Goal: Obtain resource: Obtain resource

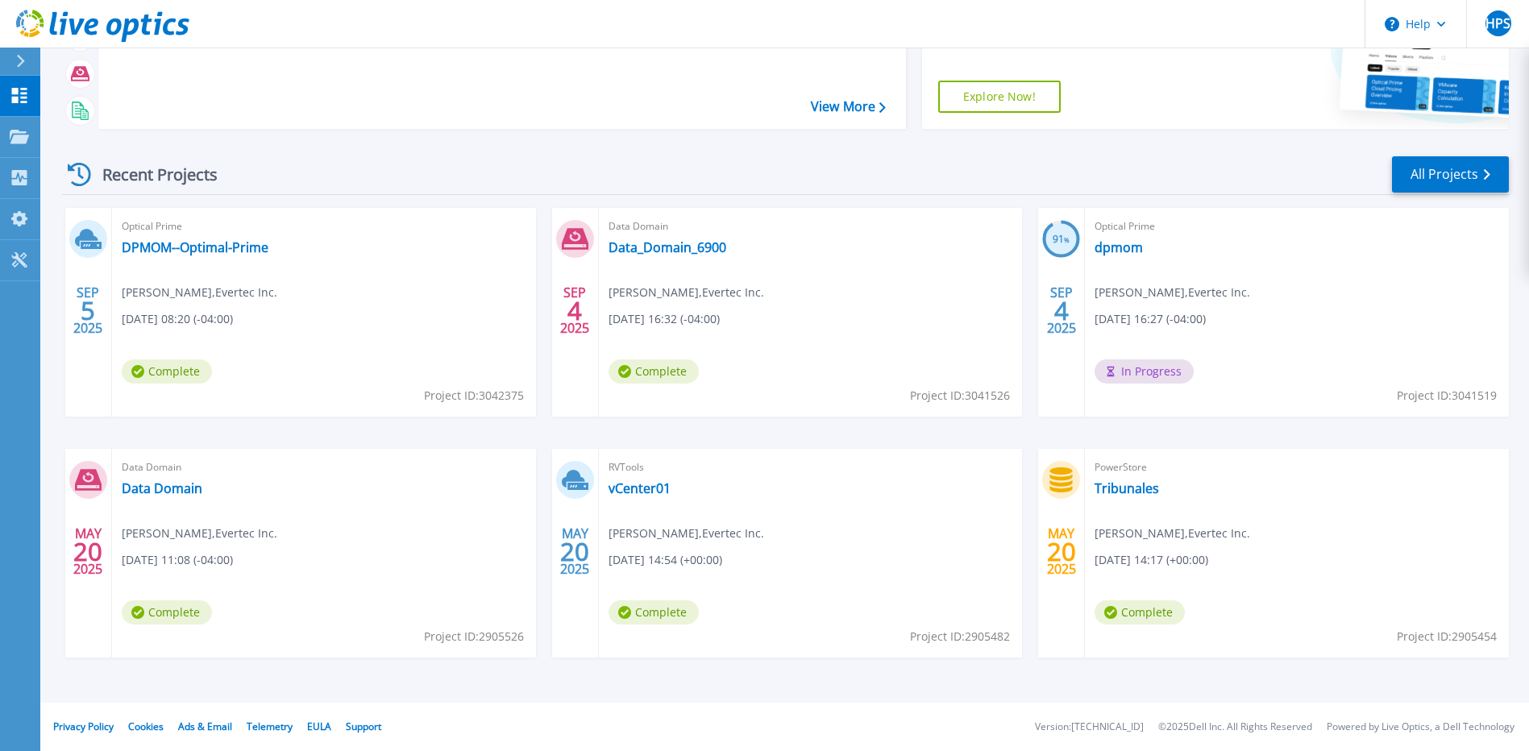
scroll to position [142, 0]
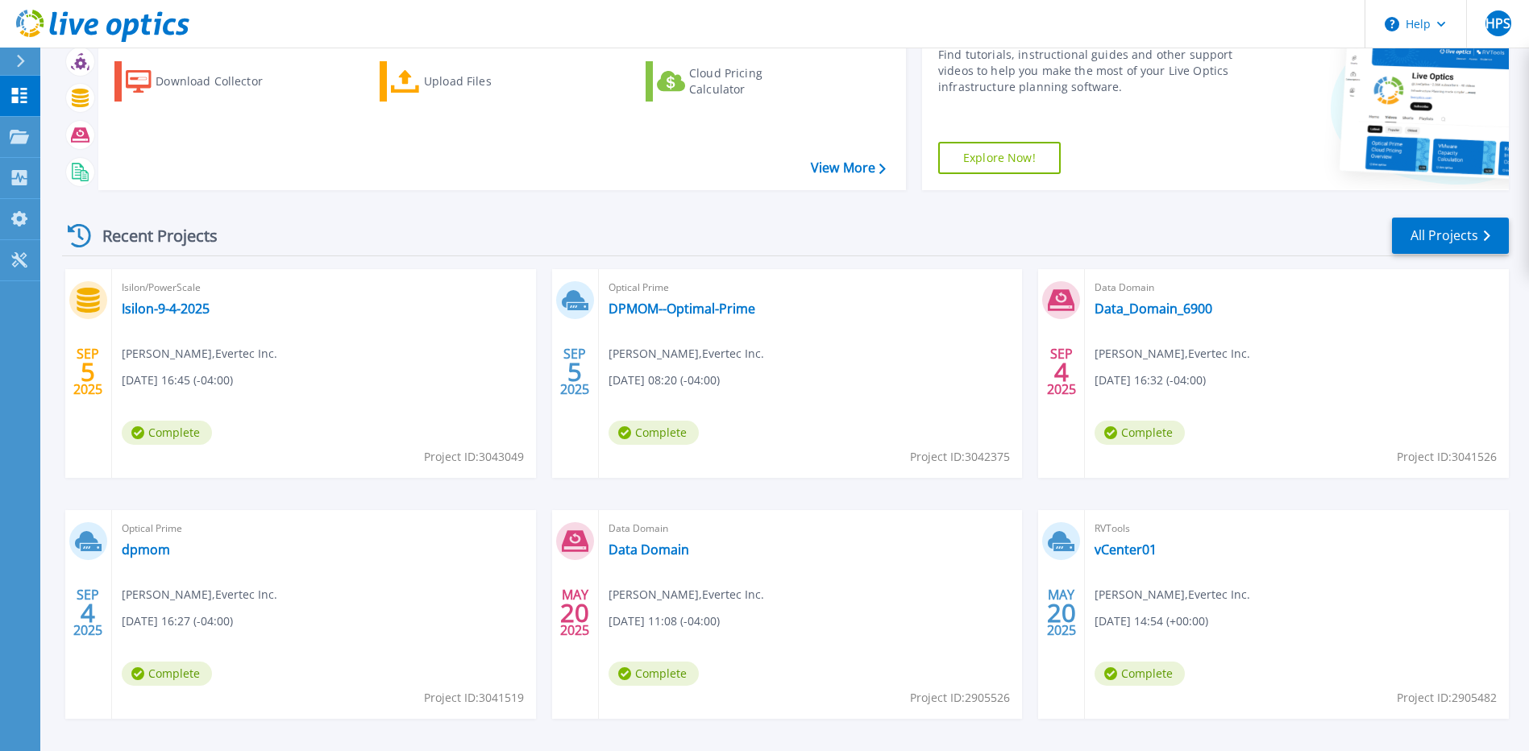
scroll to position [142, 0]
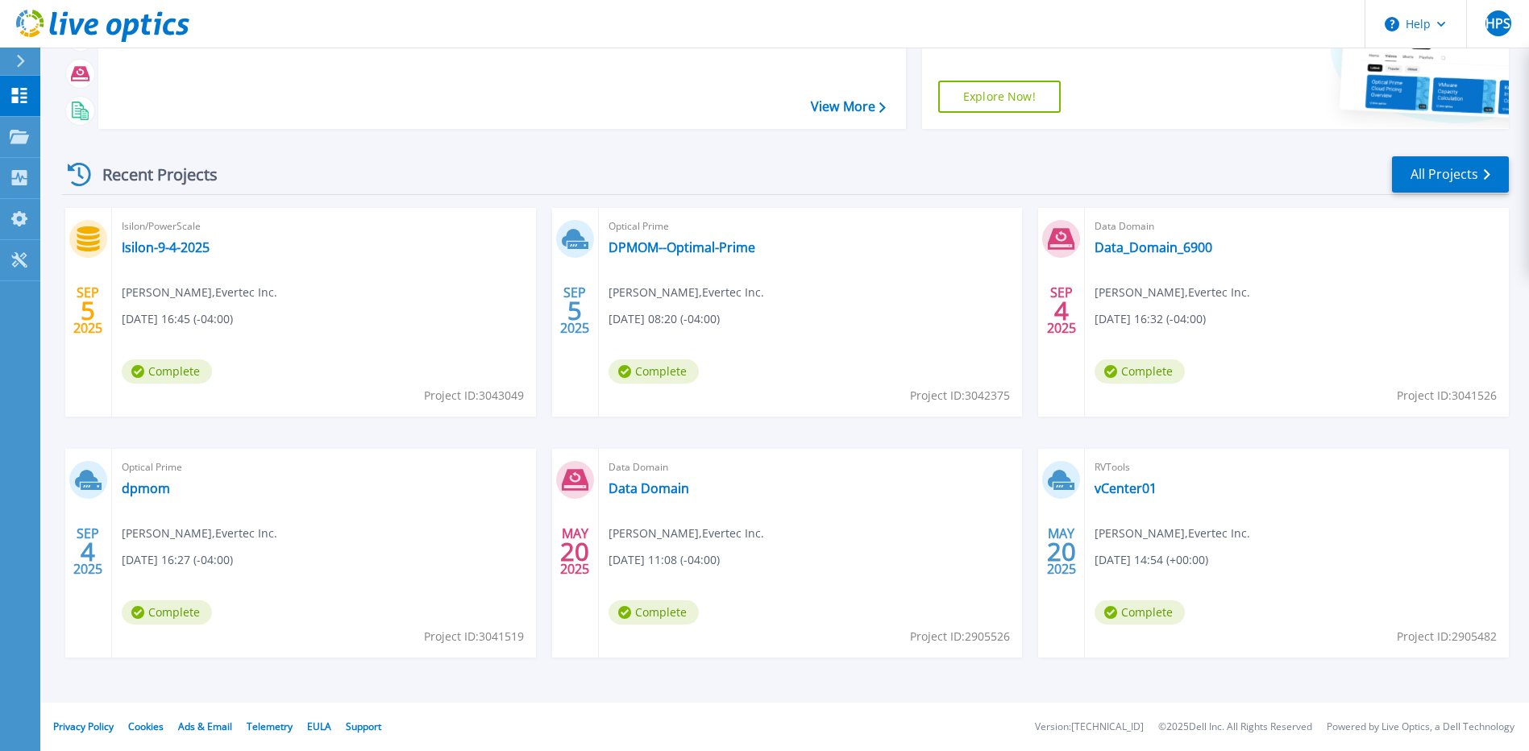
click at [267, 311] on div "Isilon/PowerScale Isilon-9-4-2025 Henry Pimentel Suárez , Evertec Inc. 09/05/20…" at bounding box center [324, 312] width 424 height 209
click at [149, 249] on link "Isilon-9-4-2025" at bounding box center [166, 247] width 88 height 16
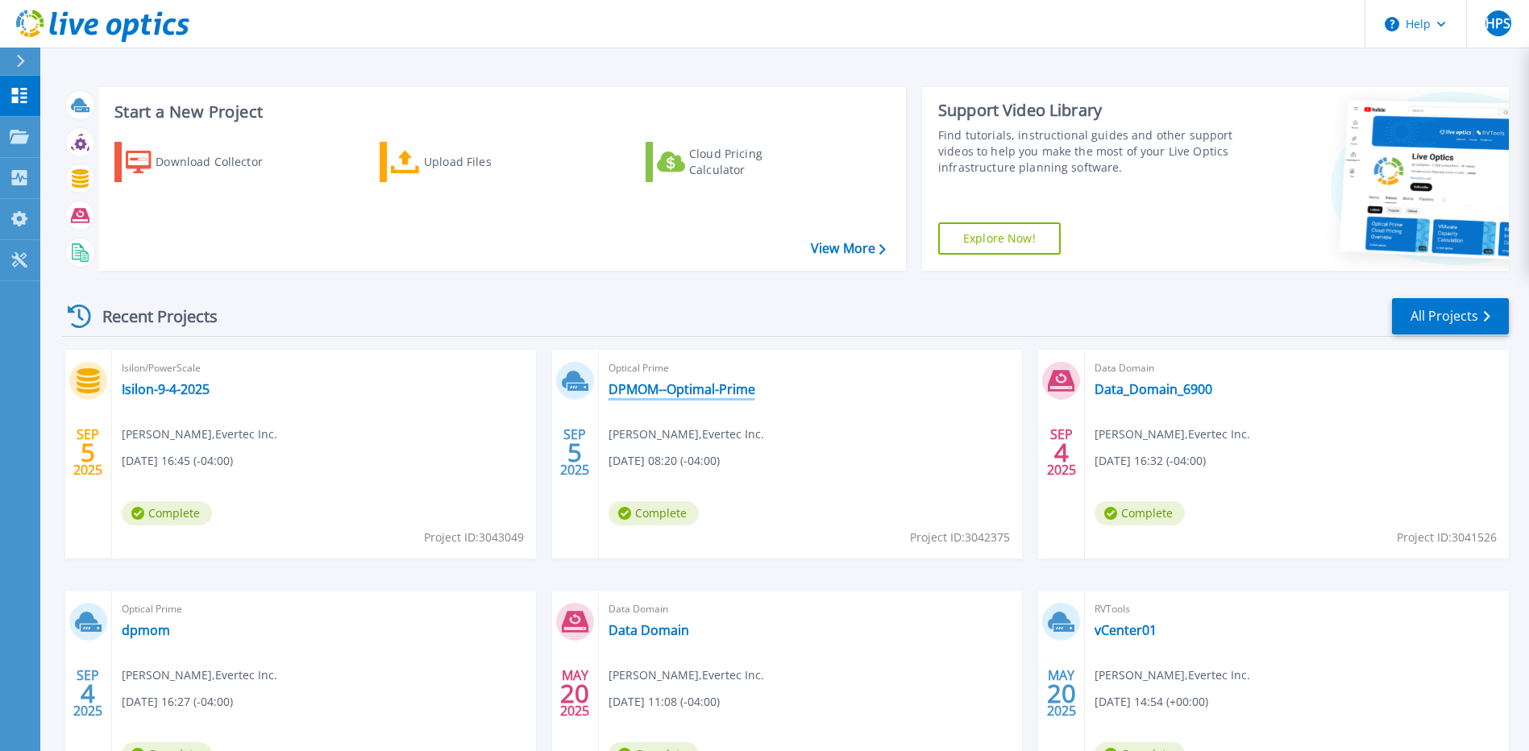
click at [684, 394] on link "DPMOM--Optimal-Prime" at bounding box center [681, 389] width 147 height 16
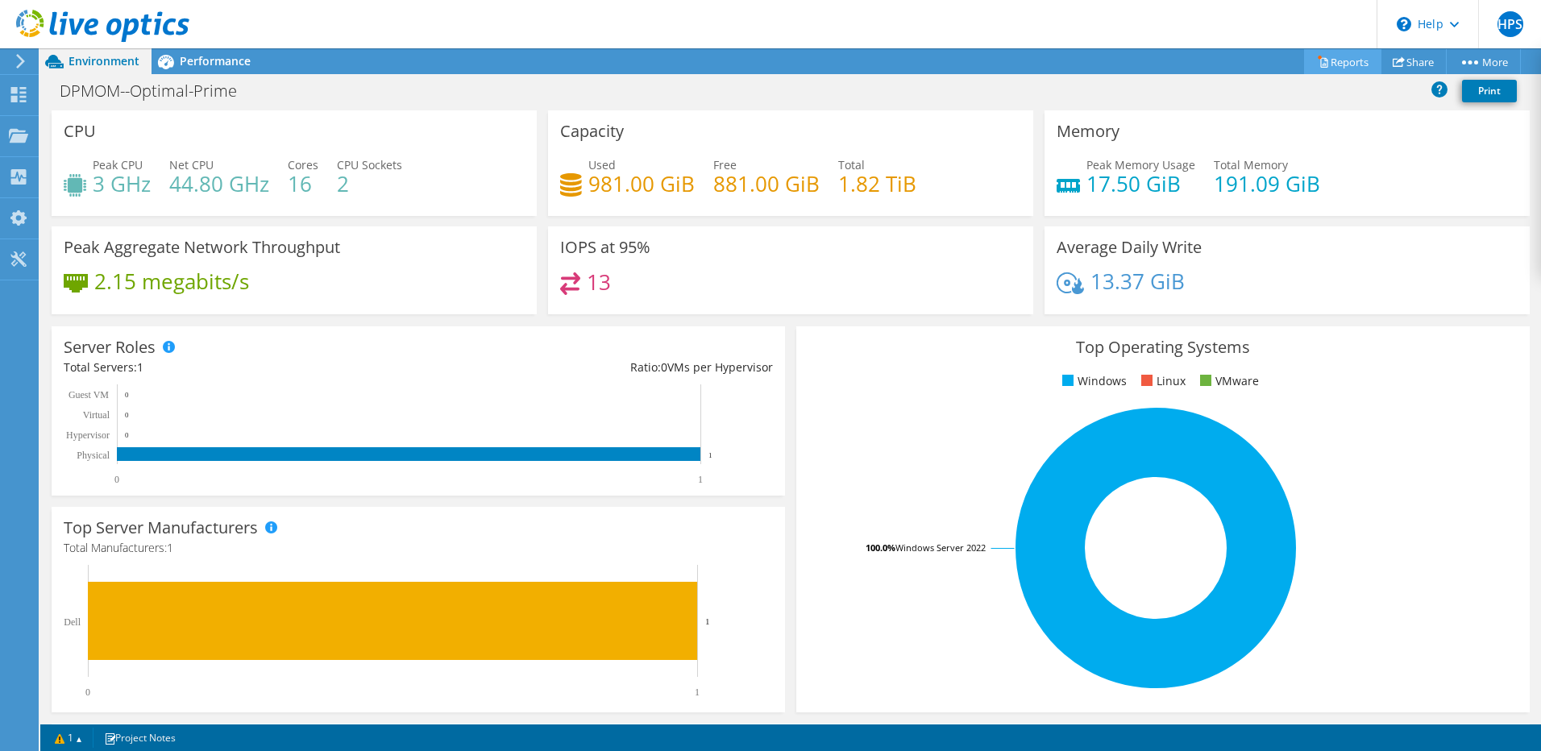
click at [1336, 60] on link "Reports" at bounding box center [1342, 61] width 77 height 25
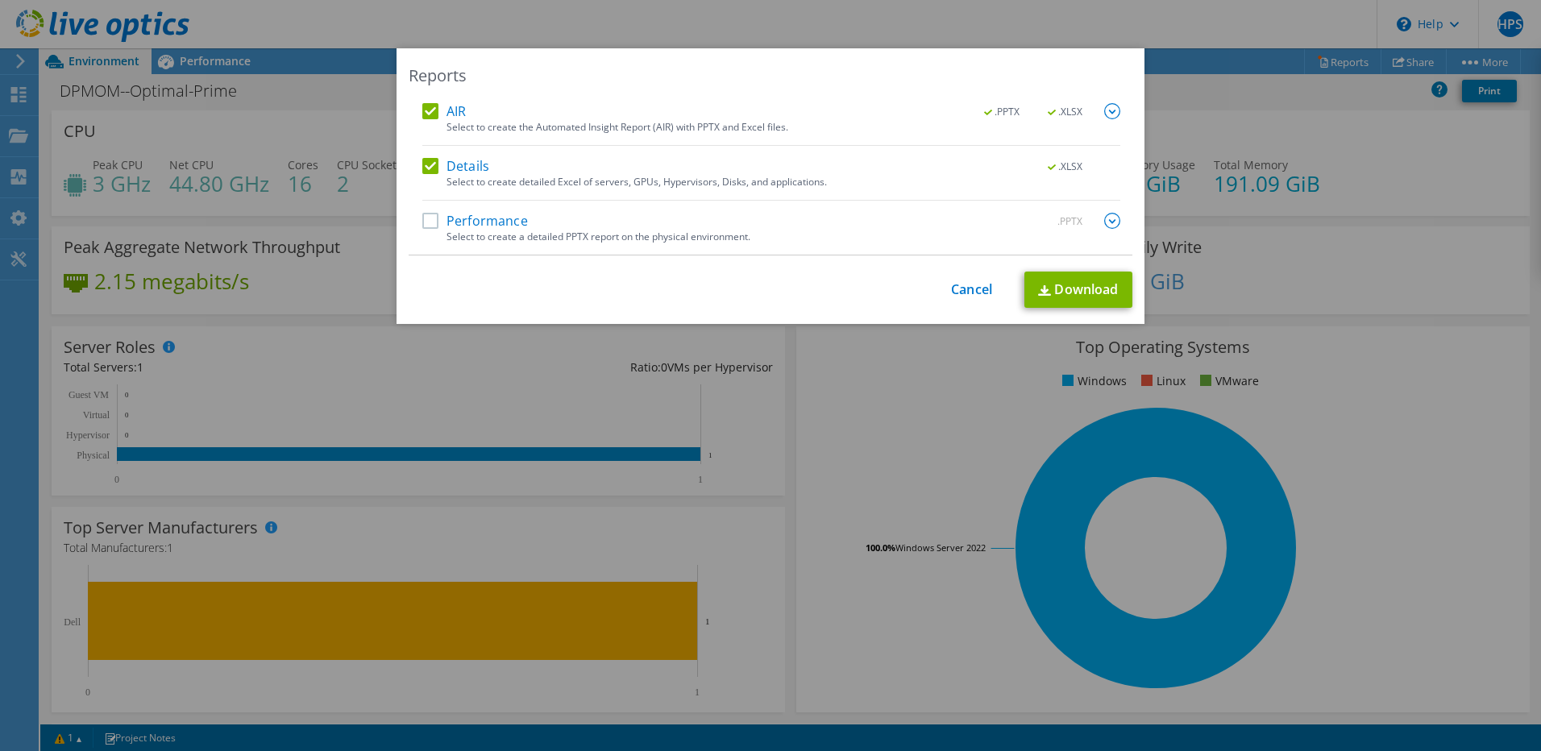
click at [427, 219] on label "Performance" at bounding box center [475, 221] width 106 height 16
click at [0, 0] on input "Performance" at bounding box center [0, 0] width 0 height 0
click at [1072, 289] on link "Download" at bounding box center [1078, 290] width 108 height 36
click at [973, 289] on link "Cancel" at bounding box center [971, 289] width 41 height 15
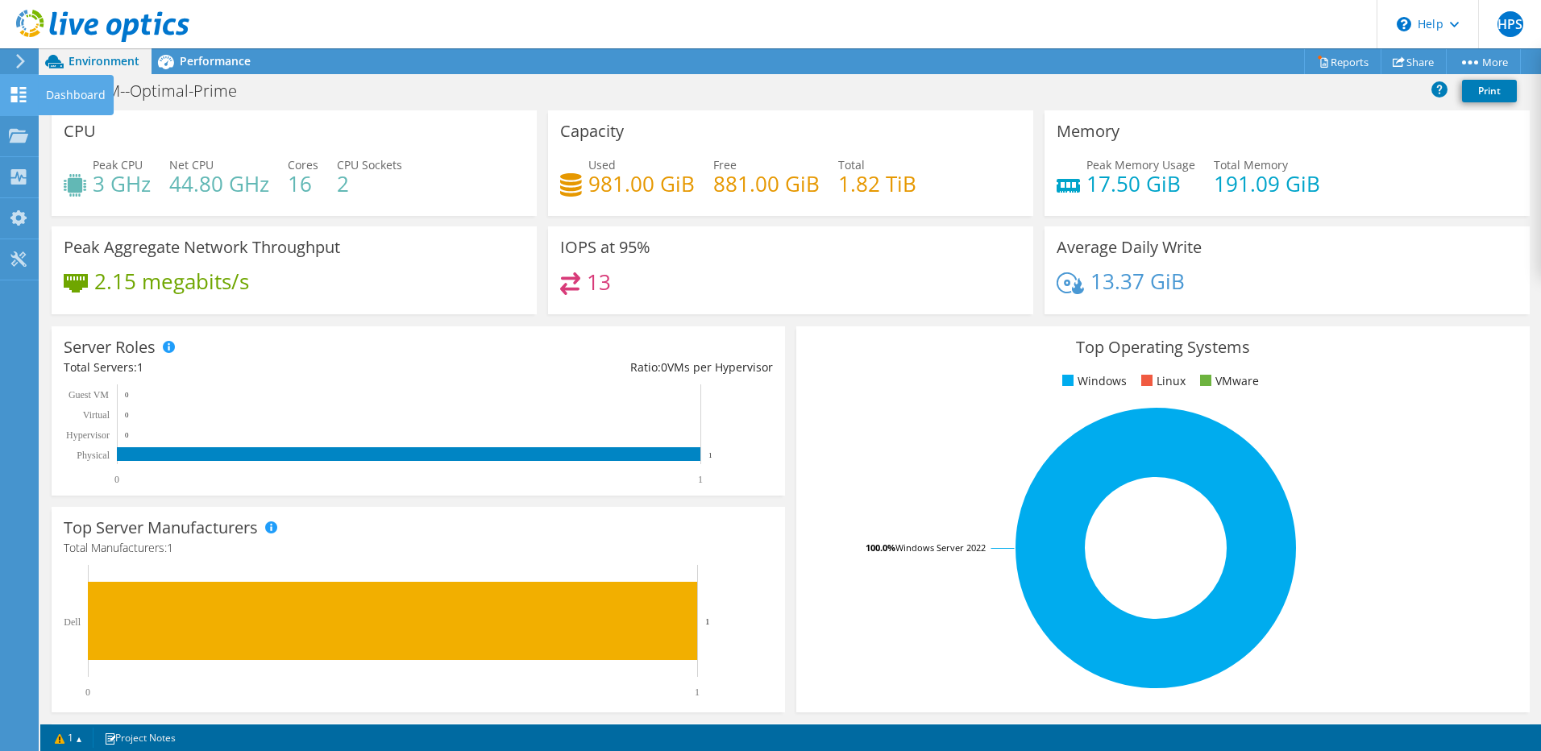
click at [64, 92] on div "Dashboard" at bounding box center [76, 95] width 76 height 40
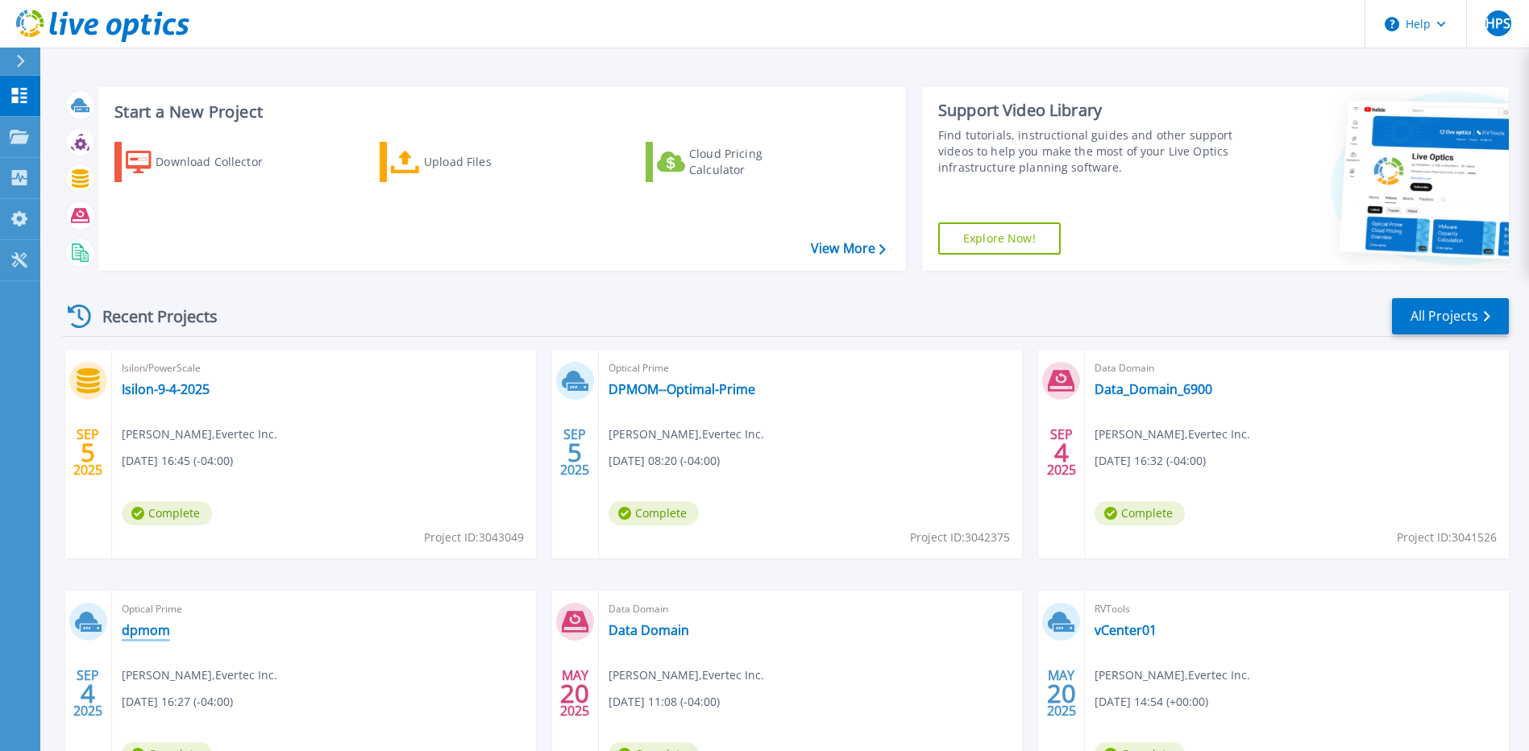
click at [143, 633] on link "dpmom" at bounding box center [146, 630] width 48 height 16
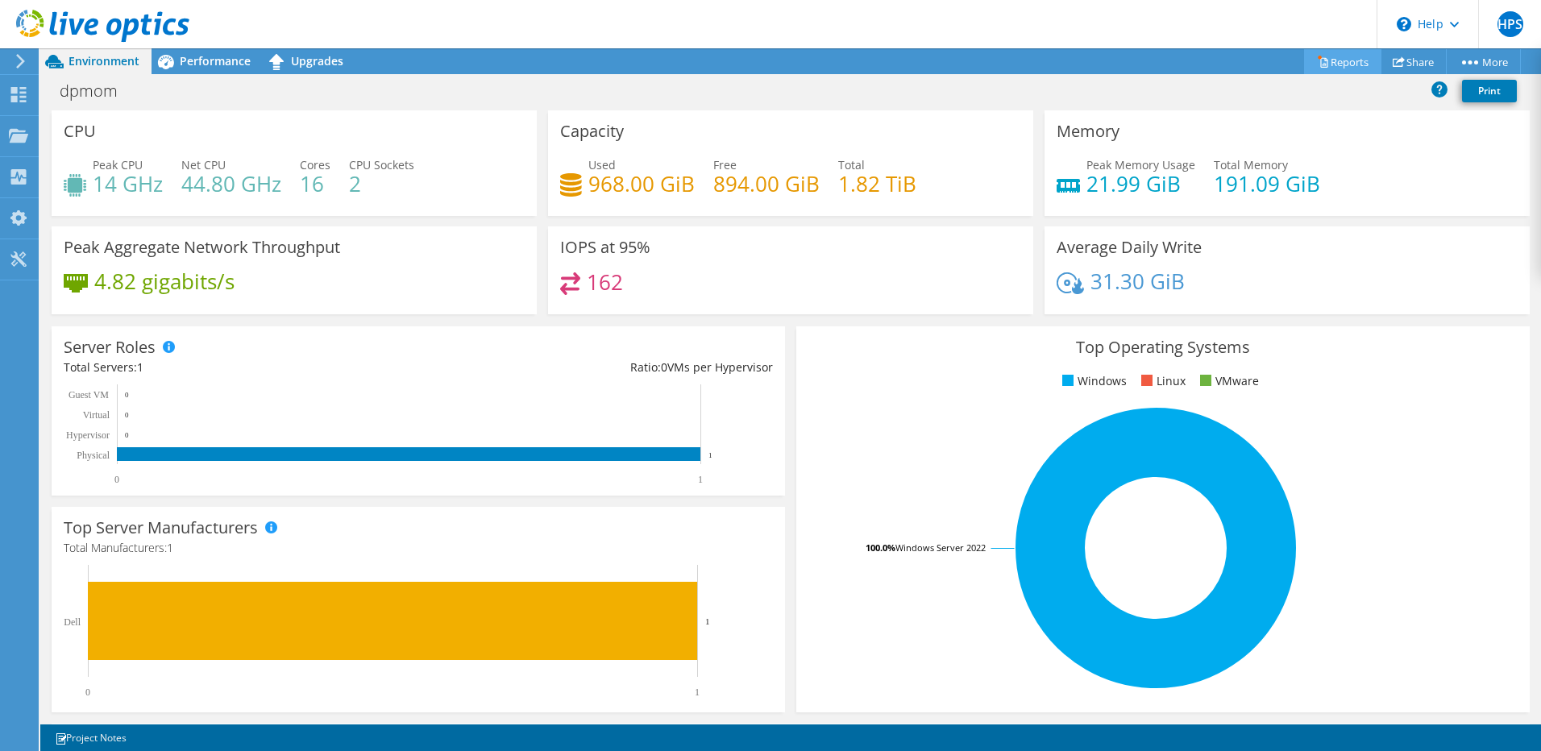
click at [1346, 59] on link "Reports" at bounding box center [1342, 61] width 77 height 25
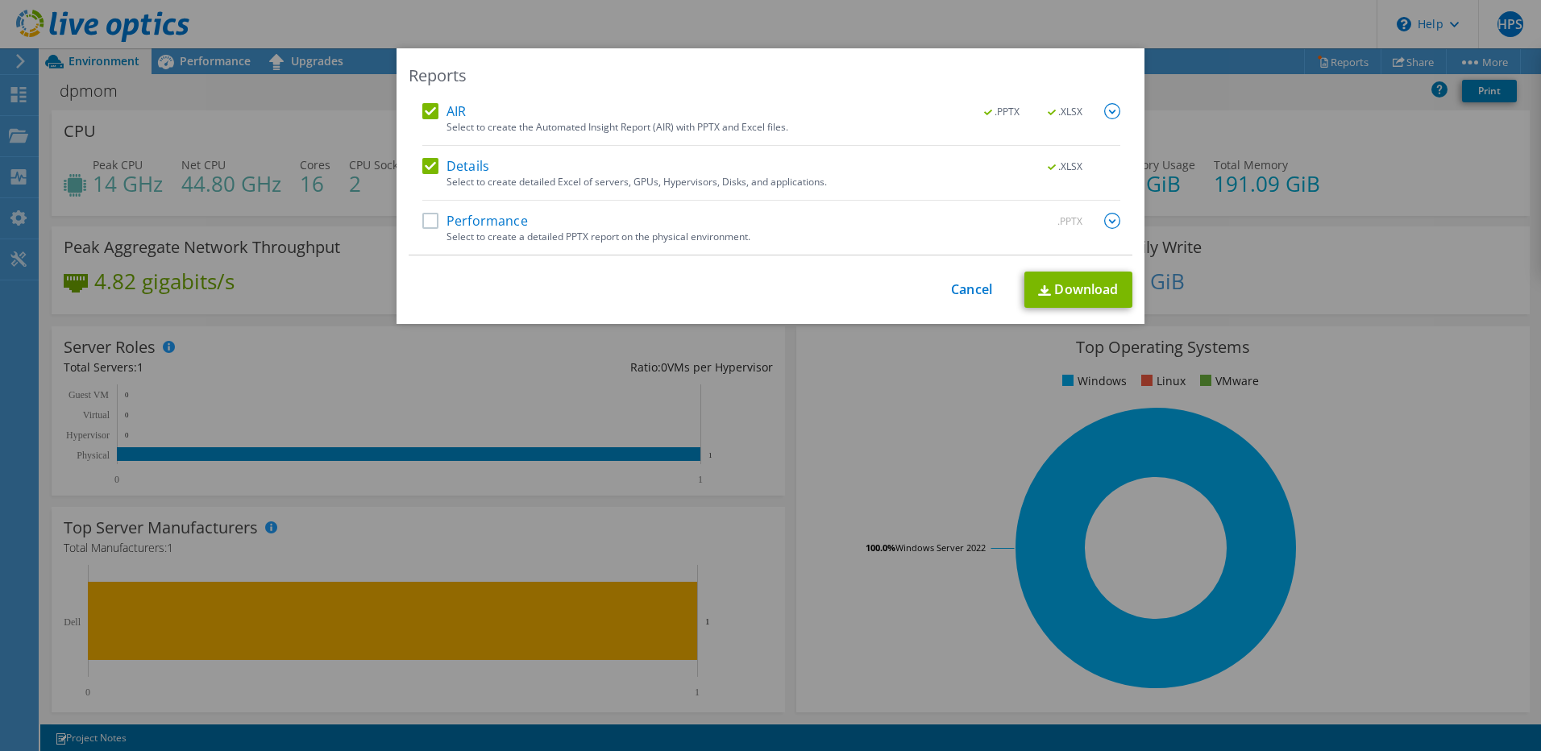
click at [426, 222] on label "Performance" at bounding box center [475, 221] width 106 height 16
click at [0, 0] on input "Performance" at bounding box center [0, 0] width 0 height 0
click at [1064, 287] on link "Download" at bounding box center [1078, 290] width 108 height 36
click at [966, 290] on link "Cancel" at bounding box center [971, 289] width 41 height 15
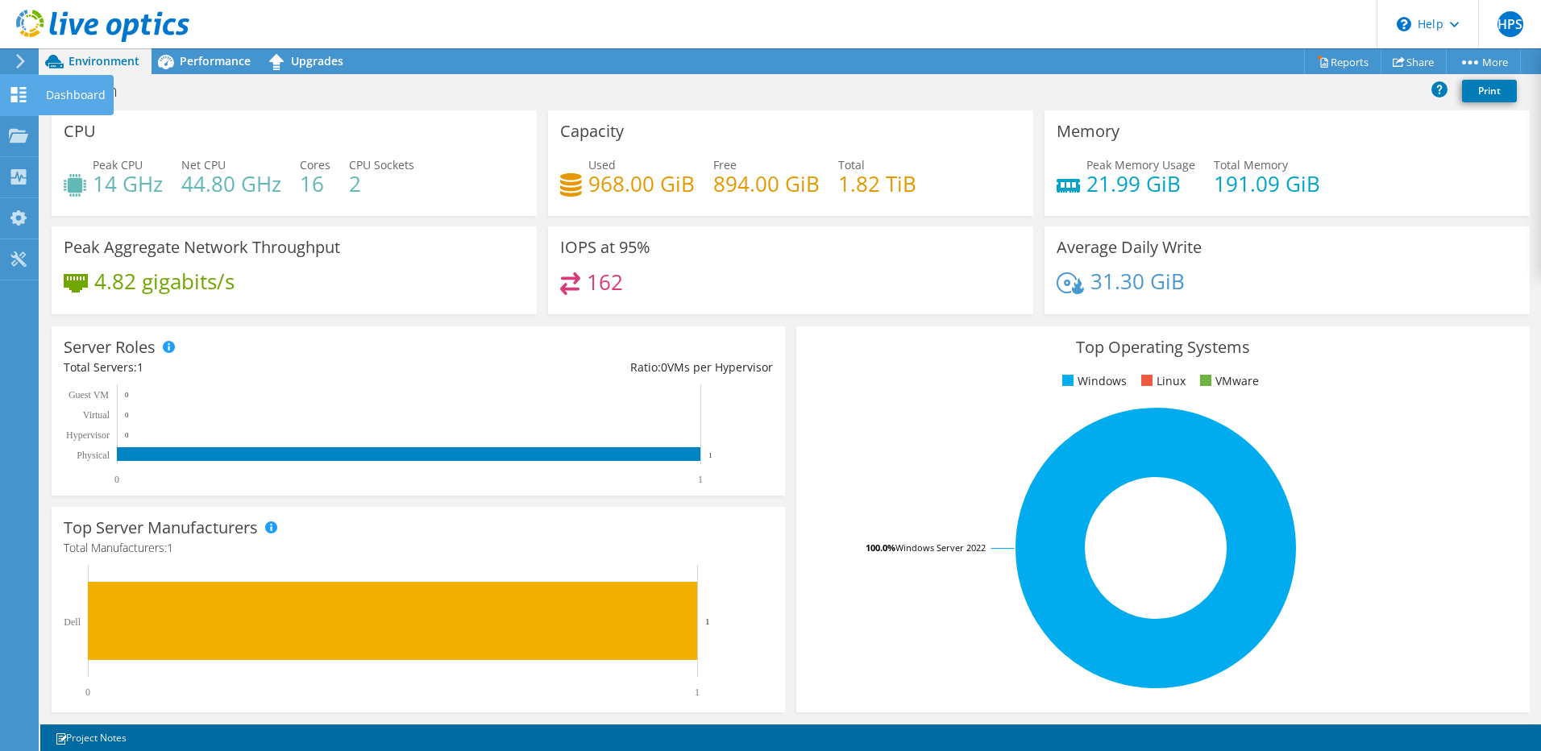
click at [62, 95] on div "Dashboard" at bounding box center [76, 95] width 76 height 40
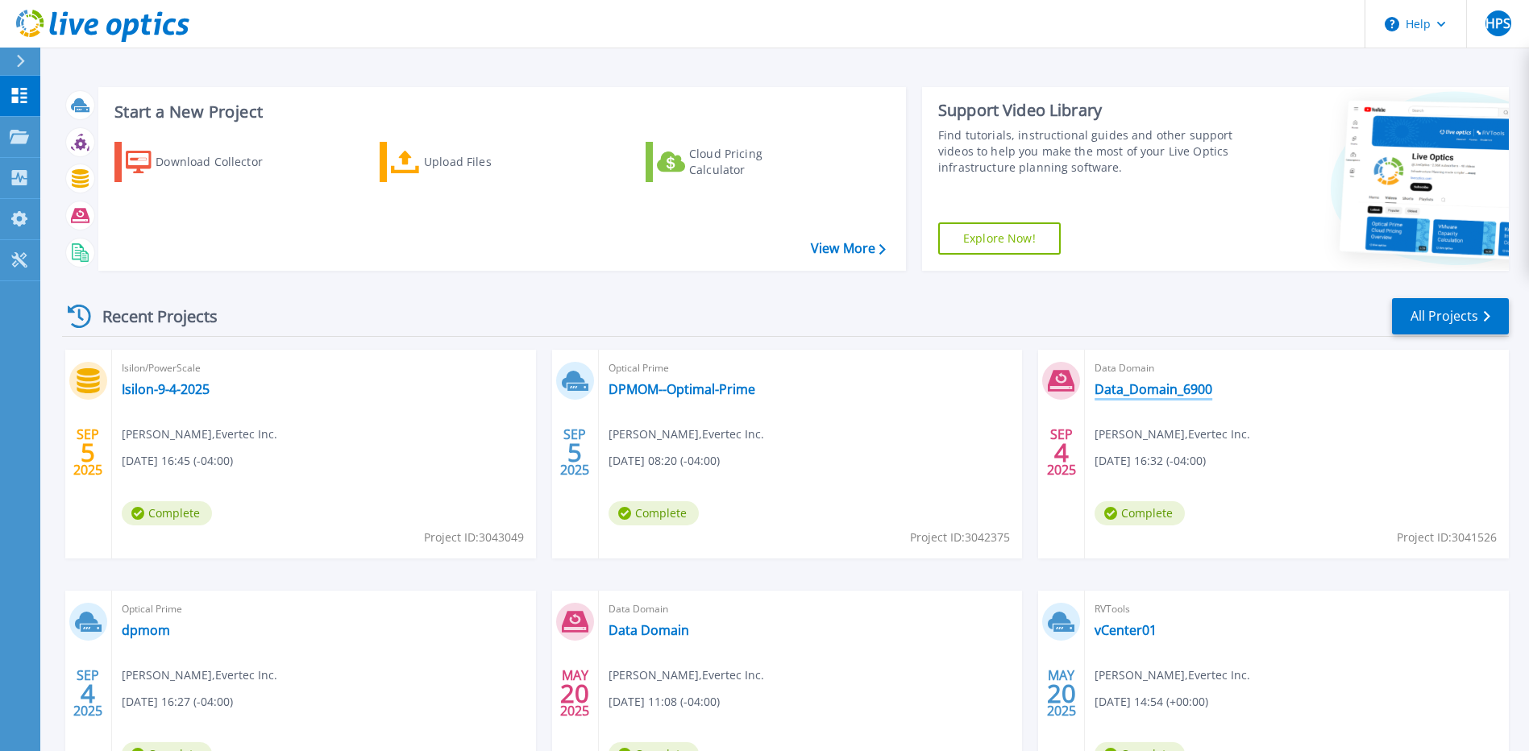
click at [1143, 388] on link "Data_Domain_6900" at bounding box center [1153, 389] width 118 height 16
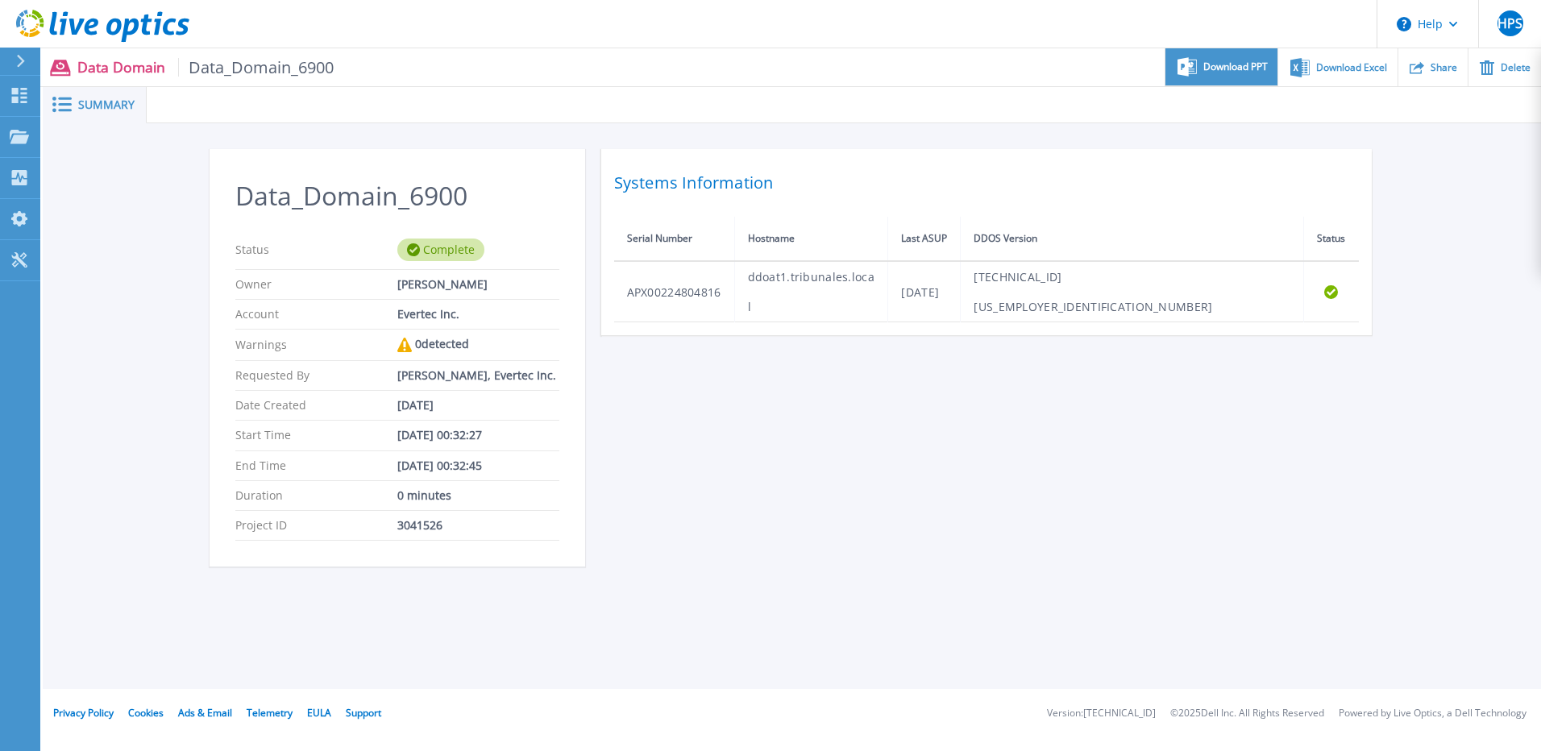
click at [1241, 70] on span "Download PPT" at bounding box center [1235, 67] width 64 height 10
click at [938, 508] on div "Data_Domain_6900 Status Complete Owner [PERSON_NAME] Account Evertec Inc. Warni…" at bounding box center [791, 367] width 1165 height 437
click at [18, 93] on icon at bounding box center [19, 95] width 15 height 15
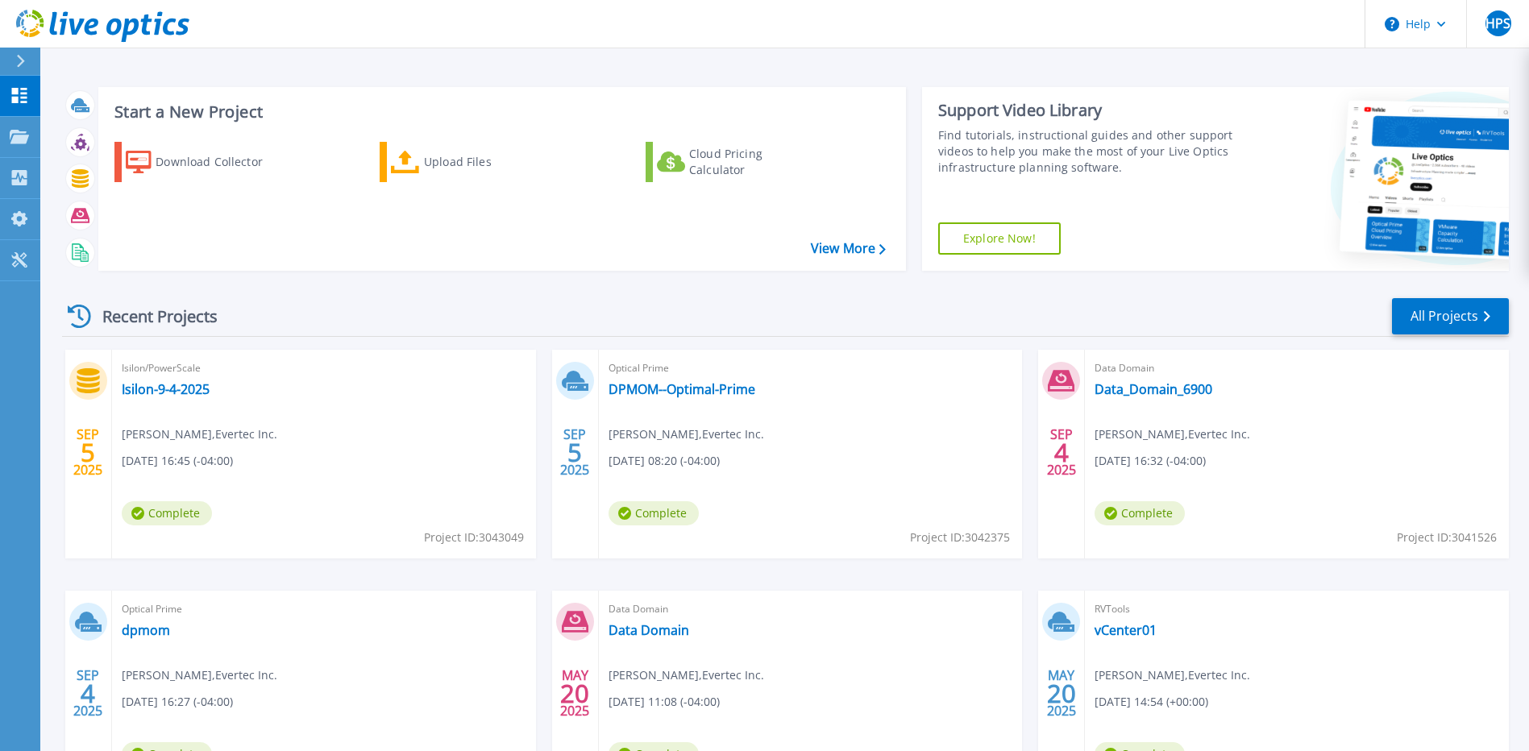
scroll to position [142, 0]
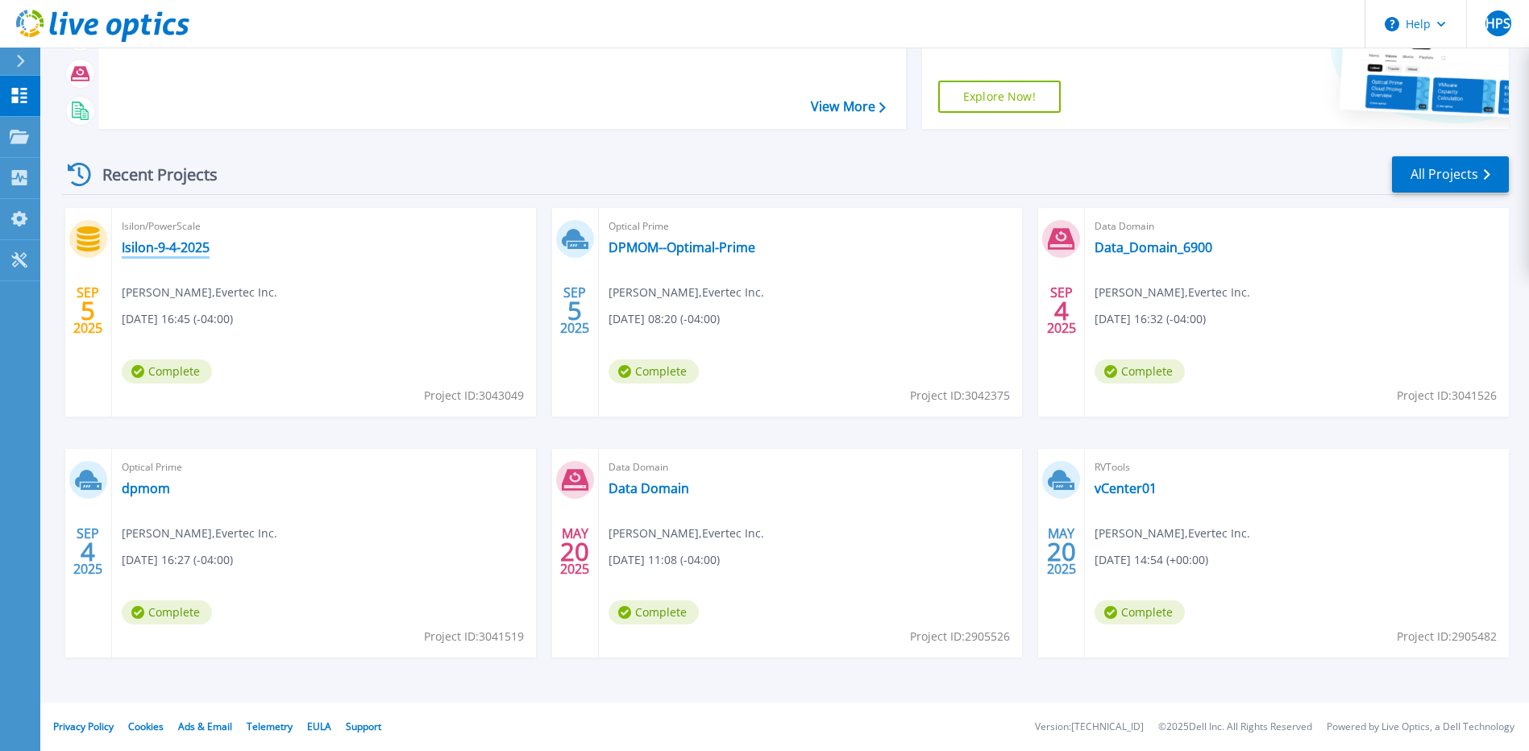
click at [169, 251] on link "Isilon-9-4-2025" at bounding box center [166, 247] width 88 height 16
